Goal: Task Accomplishment & Management: Manage account settings

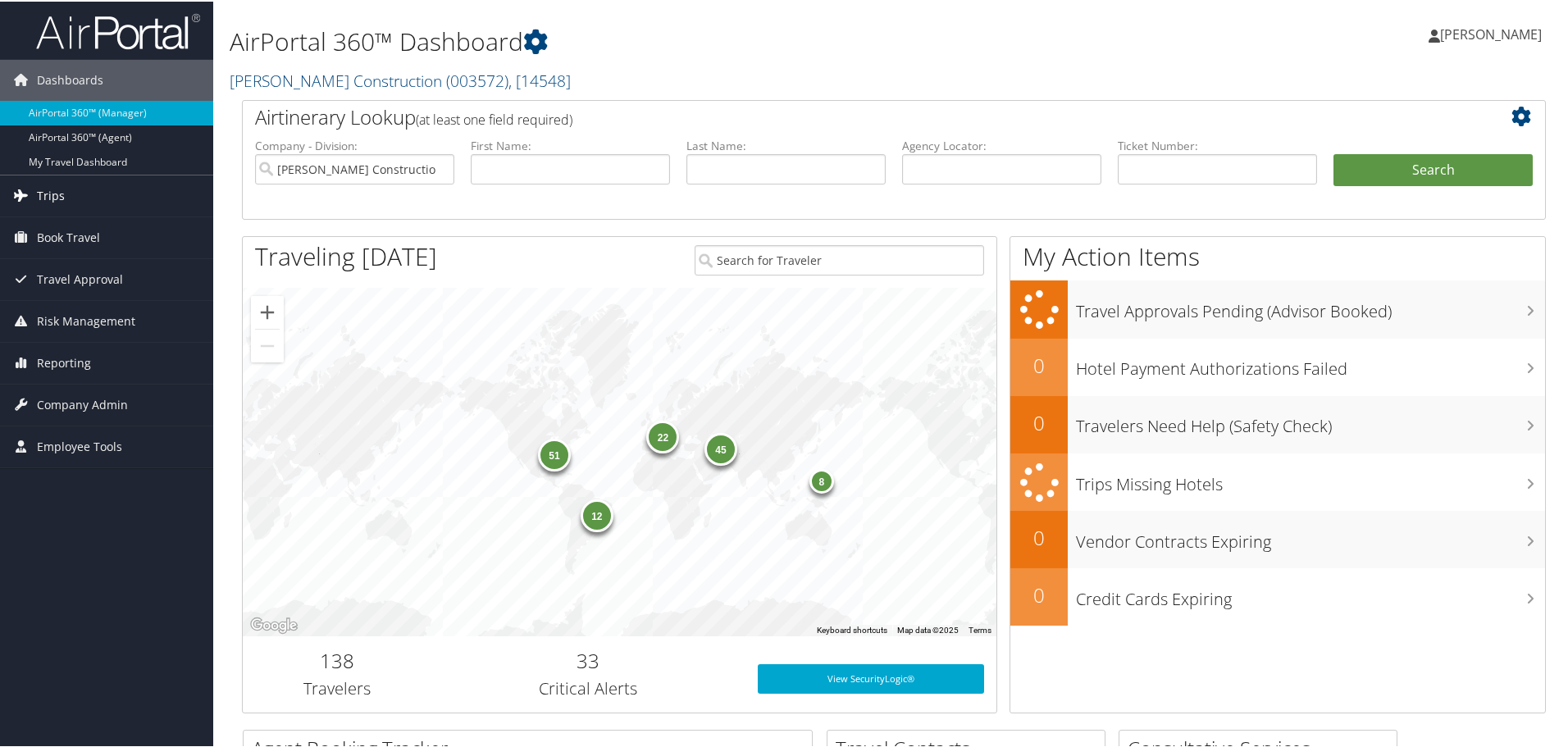
click at [40, 190] on span "Trips" at bounding box center [51, 194] width 28 height 41
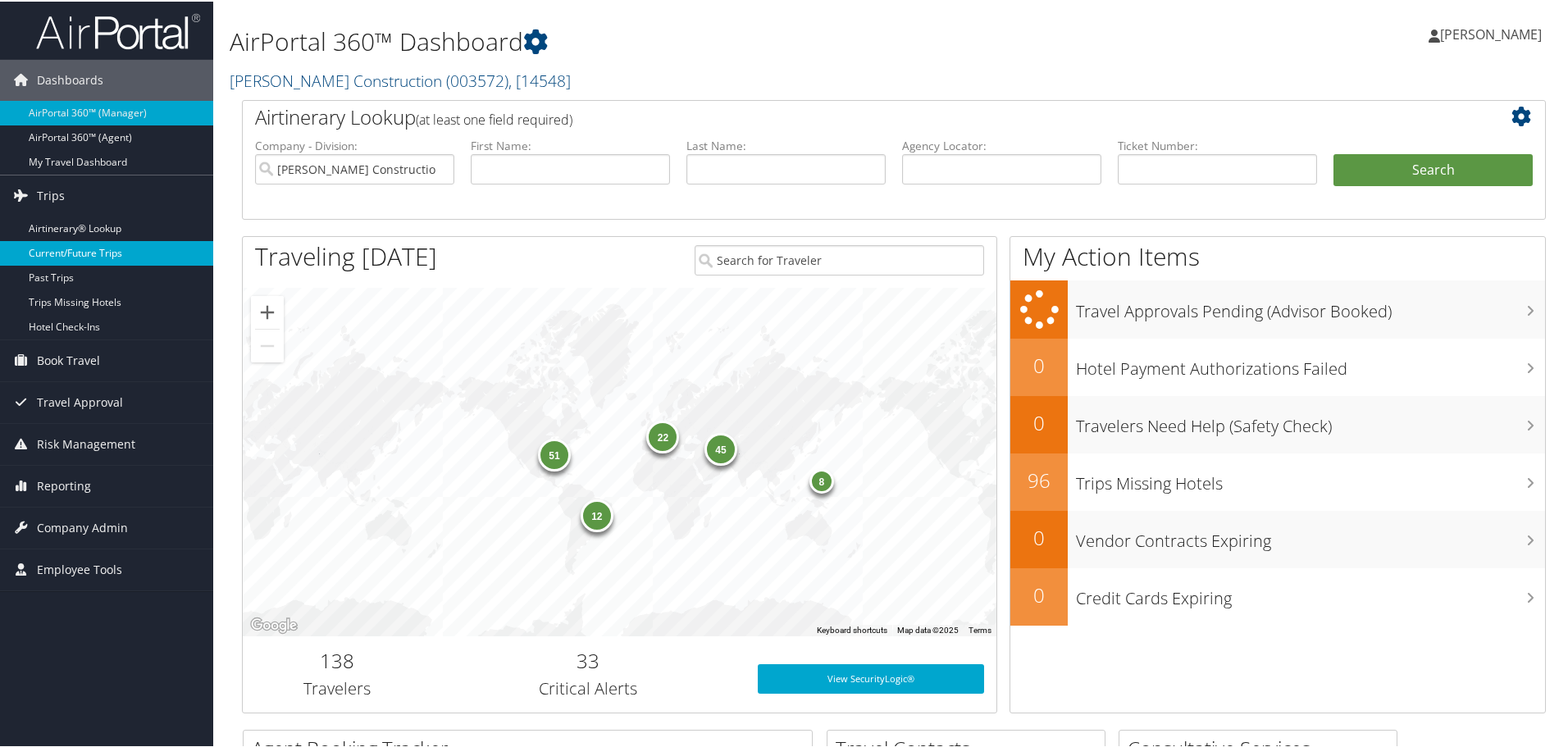
click at [44, 251] on link "Current/Future Trips" at bounding box center [107, 251] width 213 height 25
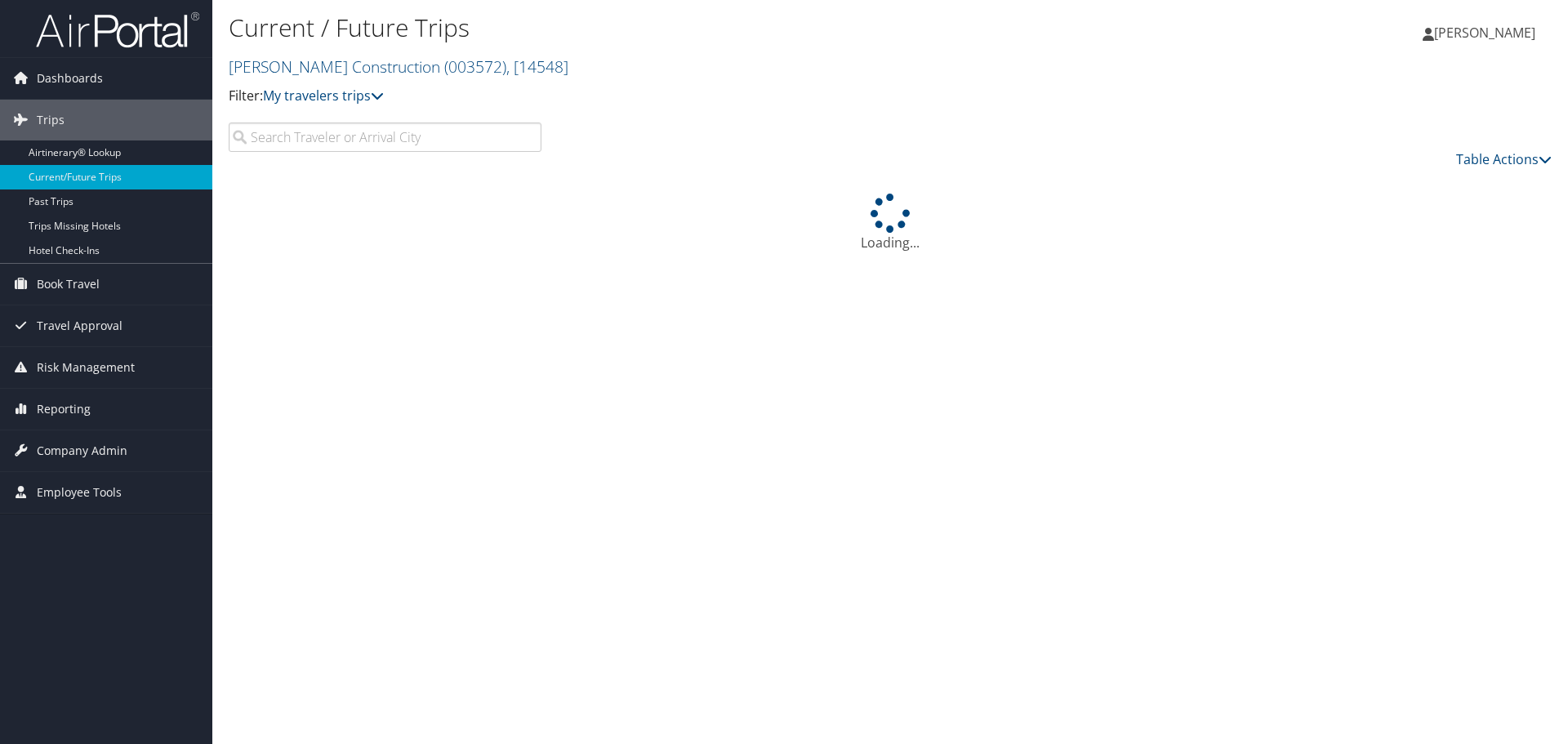
click at [274, 129] on input "search" at bounding box center [384, 137] width 313 height 29
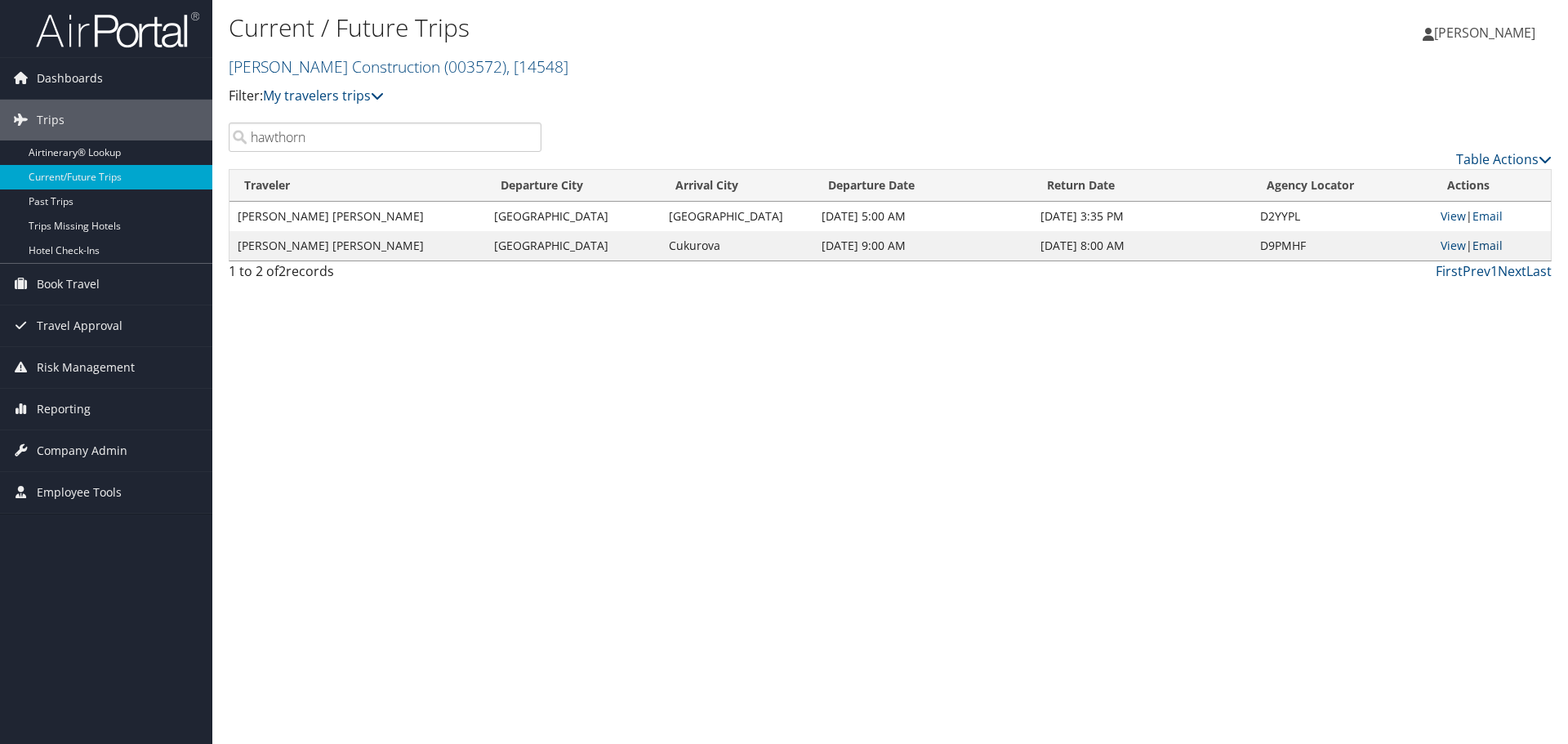
type input "hawthorn"
click at [1495, 244] on link "Email" at bounding box center [1486, 245] width 30 height 16
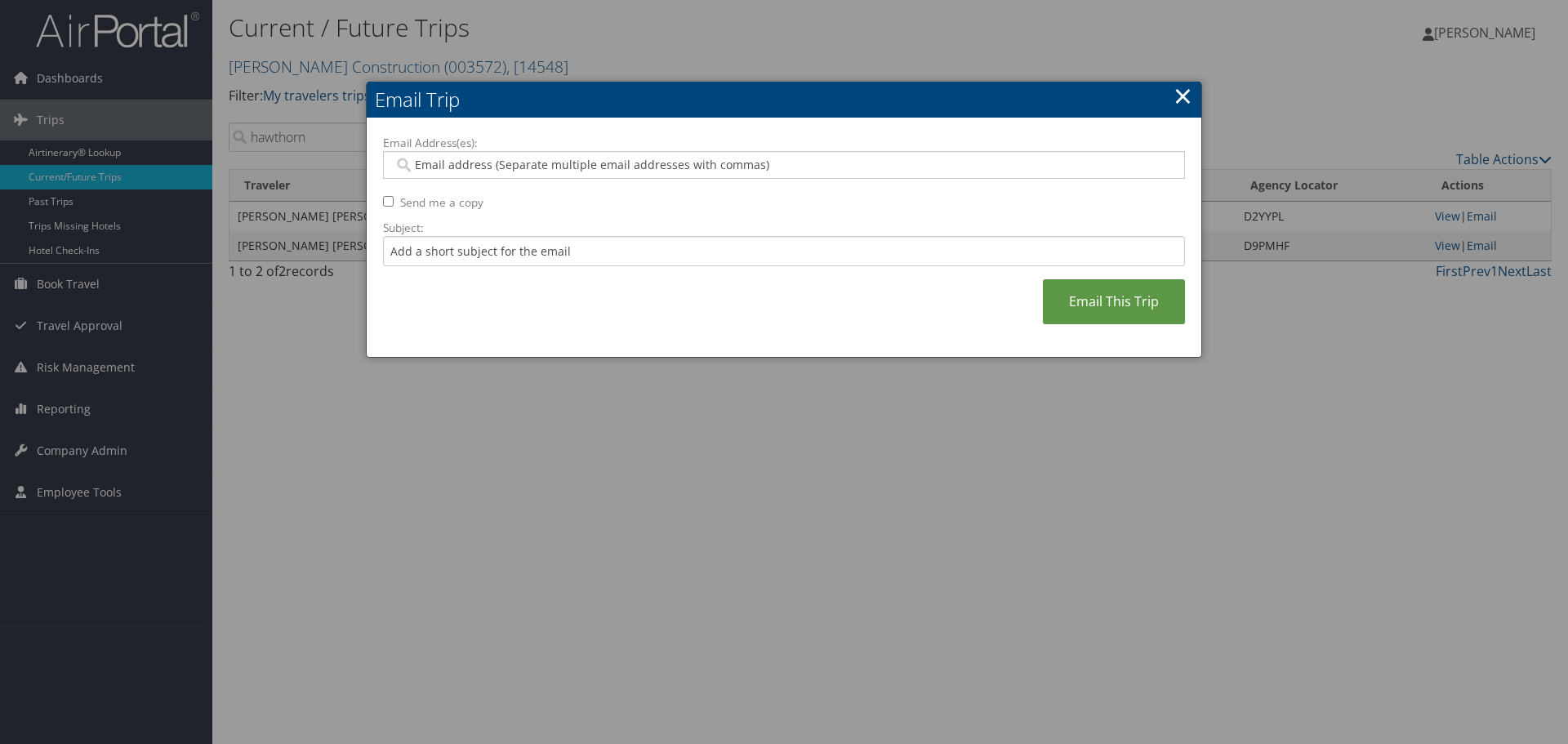
click at [427, 163] on input "Email Address(es):" at bounding box center [783, 165] width 780 height 16
type input "janet.broadway@caddell.com"
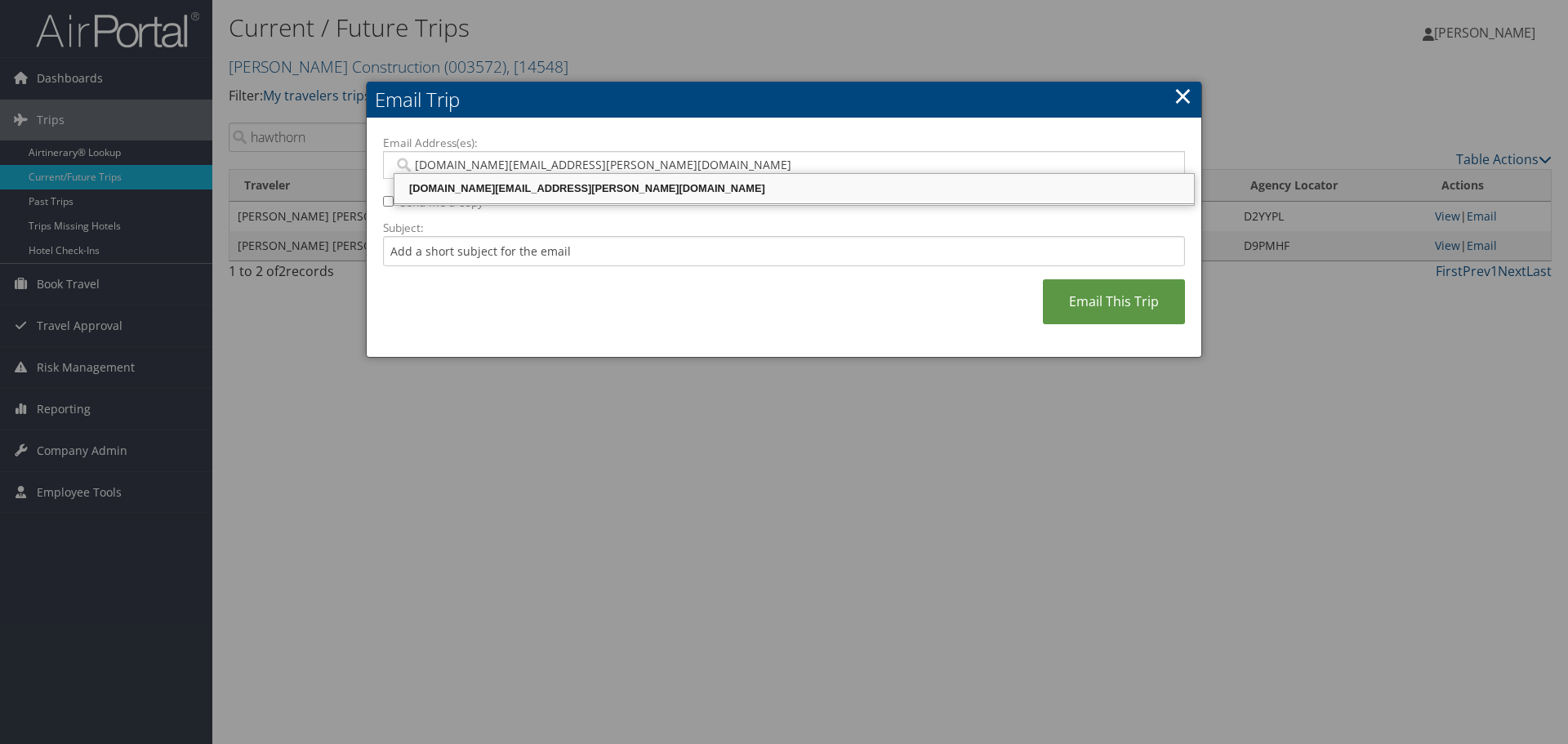
click at [503, 193] on div "JANET.BROADWAY@CADDELL.COM" at bounding box center [794, 189] width 795 height 16
type input "JANET.BROADWAY@CADDELL.COM"
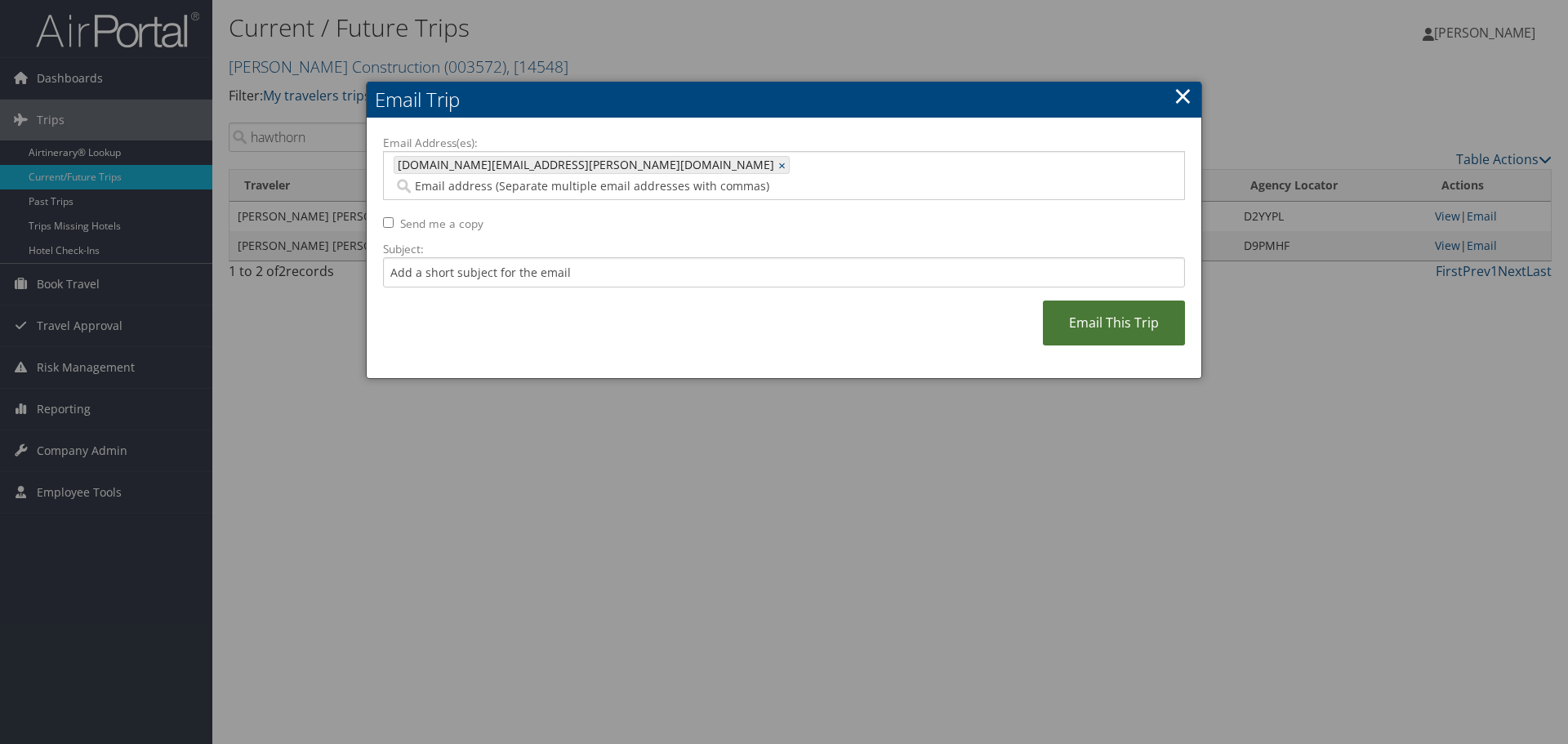
click at [1075, 301] on link "Email This Trip" at bounding box center [1113, 323] width 142 height 45
